Goal: Information Seeking & Learning: Learn about a topic

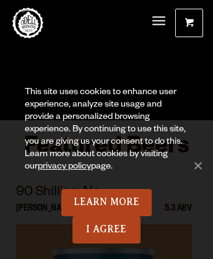
scroll to position [3476, 0]
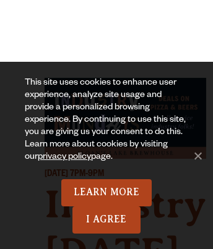
scroll to position [4912, 0]
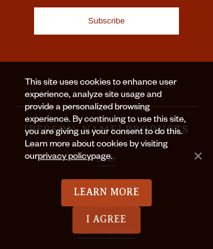
click at [106, 220] on link "I Agree" at bounding box center [106, 220] width 68 height 27
